Goal: Information Seeking & Learning: Learn about a topic

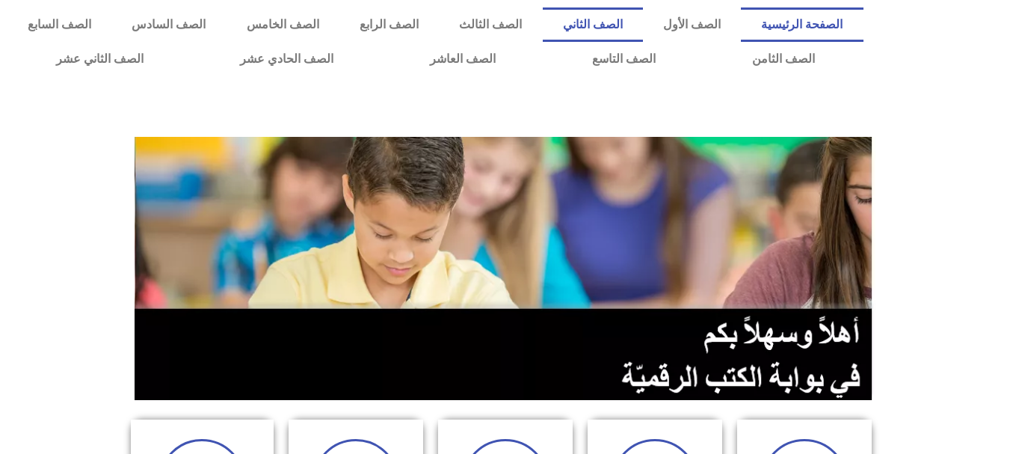
click at [643, 21] on link "الصف الثاني" at bounding box center [593, 24] width 100 height 34
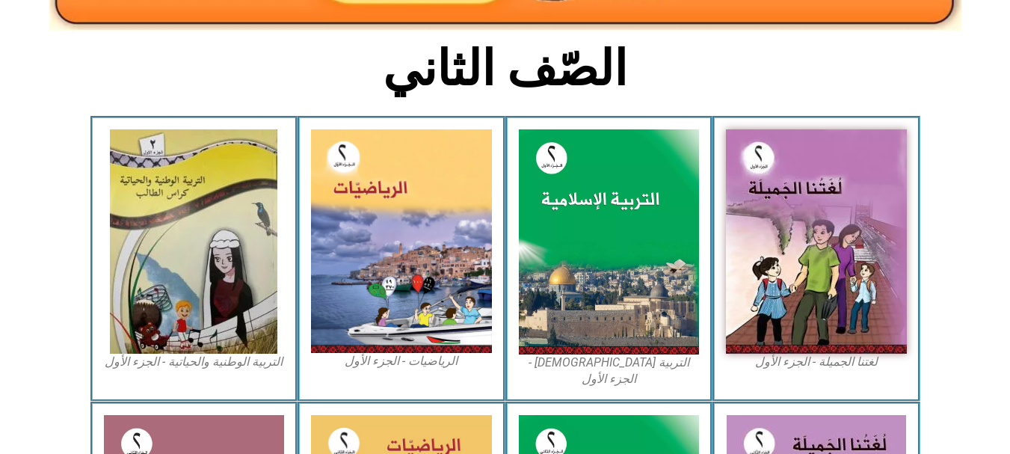
scroll to position [351, 0]
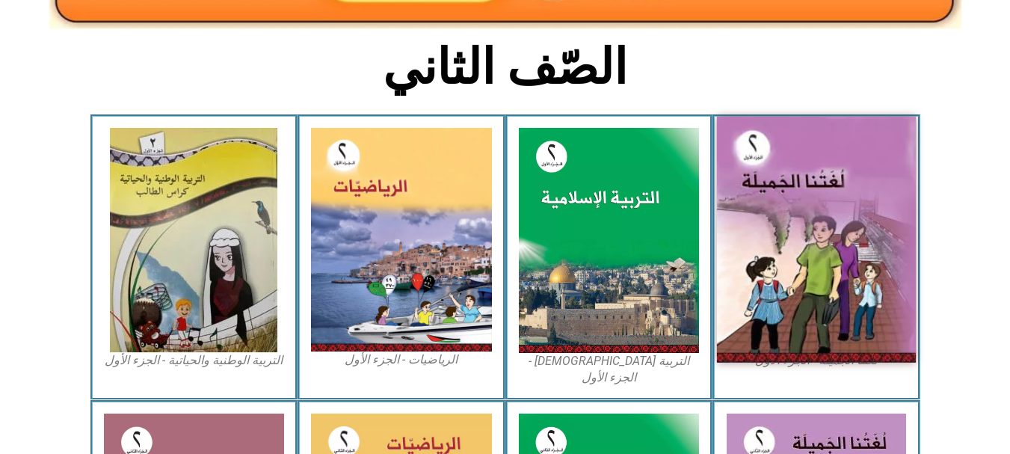
click at [828, 198] on img at bounding box center [816, 240] width 199 height 246
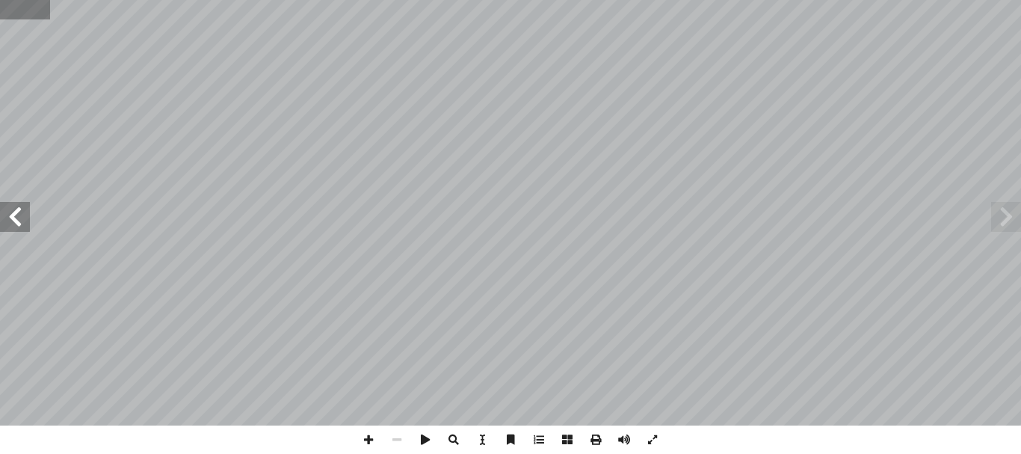
click at [26, 11] on input "text" at bounding box center [25, 9] width 50 height 19
type input "**"
click at [2, 218] on span at bounding box center [15, 217] width 30 height 30
click at [1014, 229] on span at bounding box center [1006, 217] width 30 height 30
click at [23, 225] on span at bounding box center [15, 217] width 30 height 30
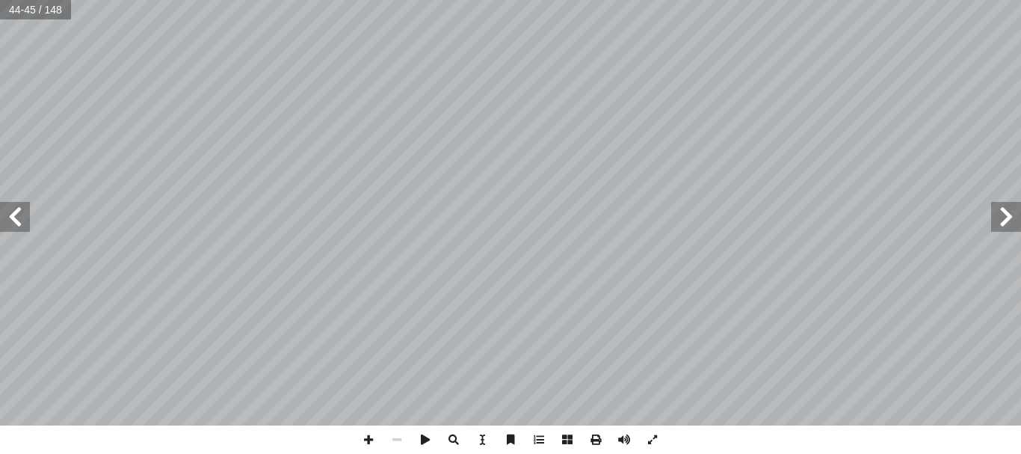
click at [1011, 218] on span at bounding box center [1006, 217] width 30 height 30
click at [366, 442] on span at bounding box center [368, 439] width 28 height 28
